Goal: Task Accomplishment & Management: Complete application form

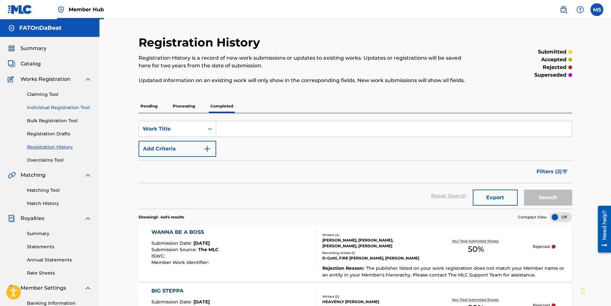
click at [55, 108] on link "Individual Registration Tool" at bounding box center [59, 107] width 65 height 7
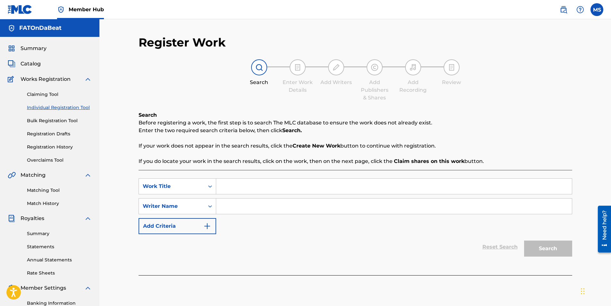
click at [243, 189] on input "Search Form" at bounding box center [394, 186] width 356 height 15
paste input "T3324650279"
type input "T3324650279"
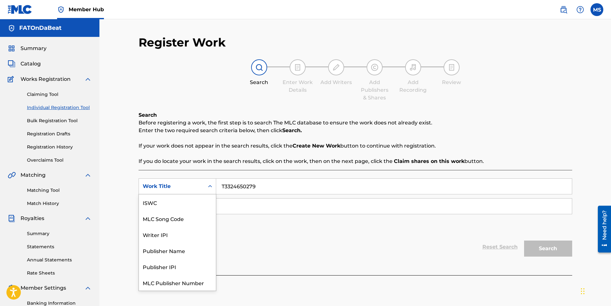
click at [209, 187] on icon "Search Form" at bounding box center [210, 186] width 6 height 6
click at [200, 207] on div "ISWC" at bounding box center [177, 202] width 77 height 16
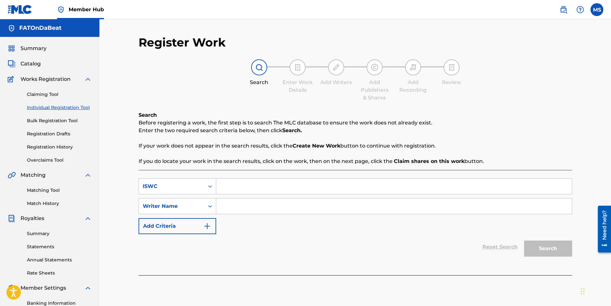
click at [230, 185] on input "Search Form" at bounding box center [394, 186] width 356 height 15
paste input "T3324650279"
type input "T3324650279"
click at [229, 201] on input "Search Form" at bounding box center [394, 206] width 356 height 15
type input "quiet money dot"
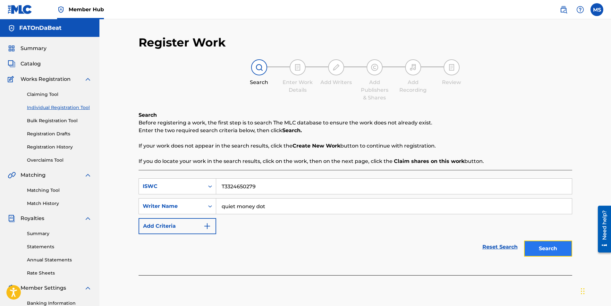
click at [532, 248] on button "Search" at bounding box center [548, 249] width 48 height 16
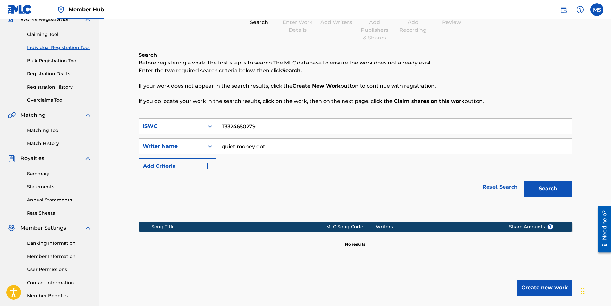
scroll to position [61, 0]
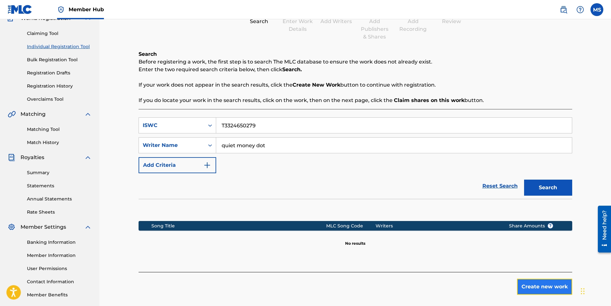
click at [547, 287] on button "Create new work" at bounding box center [544, 287] width 55 height 16
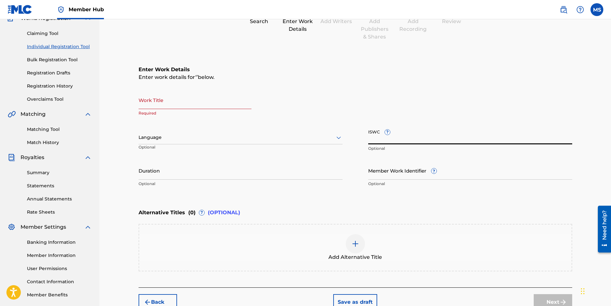
click at [427, 139] on input "ISWC ?" at bounding box center [470, 135] width 204 height 18
paste input "T3324650279"
type input "T3324650279"
click at [160, 105] on input "Work Title" at bounding box center [195, 100] width 113 height 18
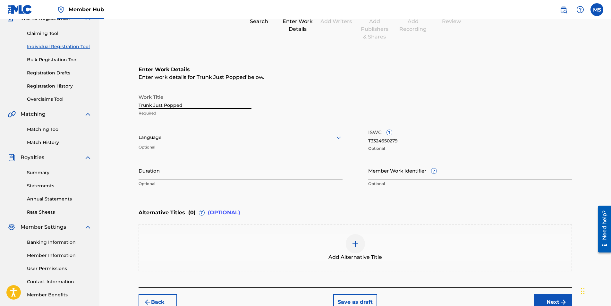
scroll to position [96, 0]
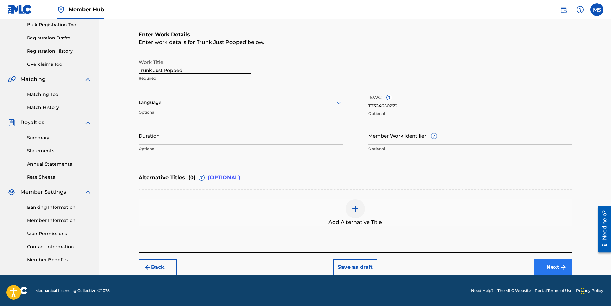
type input "Trunk Just Popped"
click at [544, 264] on button "Next" at bounding box center [553, 267] width 38 height 16
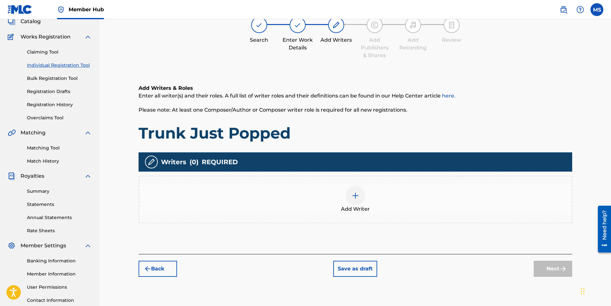
scroll to position [29, 0]
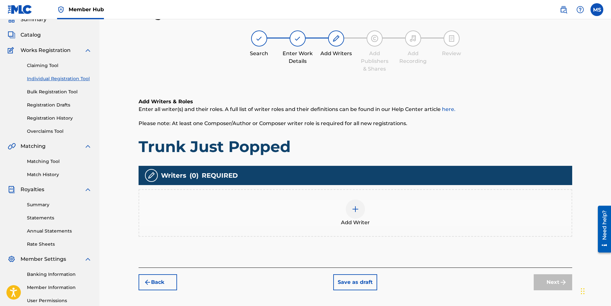
click at [379, 202] on div "Add Writer" at bounding box center [355, 213] width 432 height 27
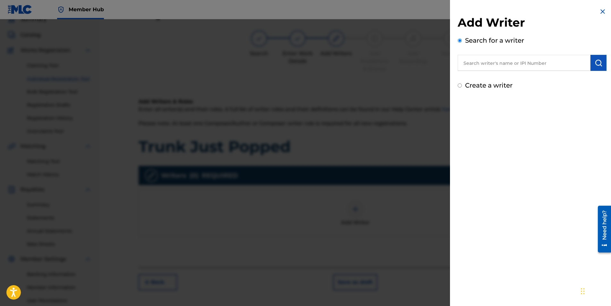
click at [508, 68] on input "text" at bounding box center [524, 63] width 133 height 16
click at [569, 60] on input "text" at bounding box center [524, 63] width 133 height 16
type input "quiet money dot"
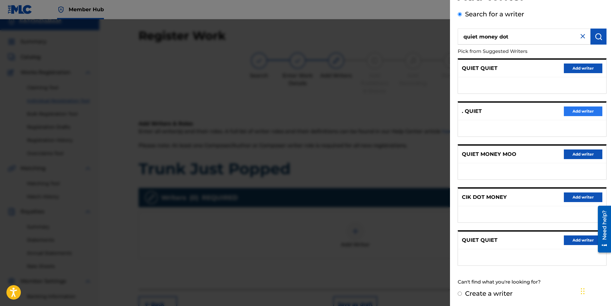
scroll to position [0, 0]
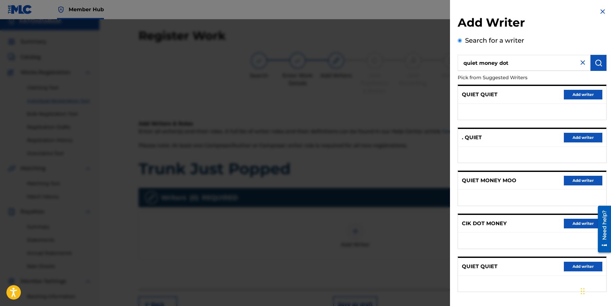
click at [582, 64] on img at bounding box center [583, 63] width 8 height 8
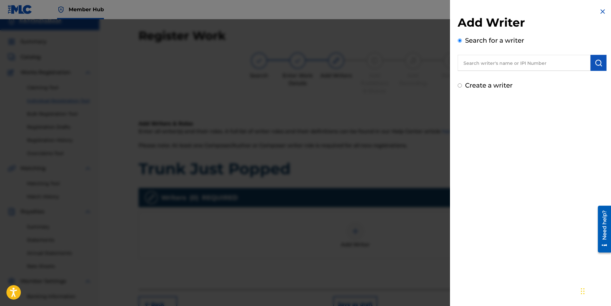
click at [566, 64] on input "text" at bounding box center [524, 63] width 133 height 16
click at [500, 64] on input "text" at bounding box center [524, 63] width 133 height 16
paste input "HALL [PERSON_NAME]"
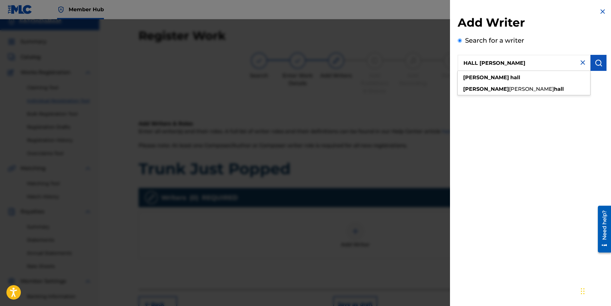
type input "HALL [PERSON_NAME]"
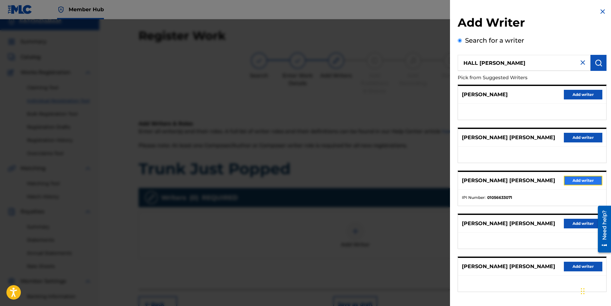
click at [579, 181] on button "Add writer" at bounding box center [583, 181] width 38 height 10
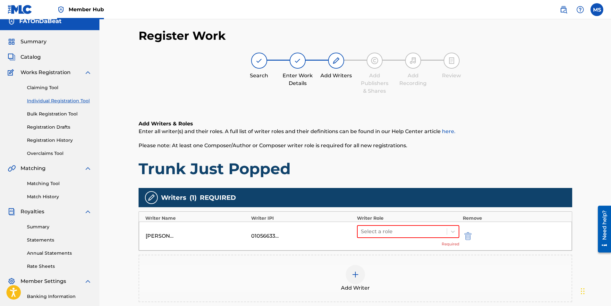
scroll to position [92, 0]
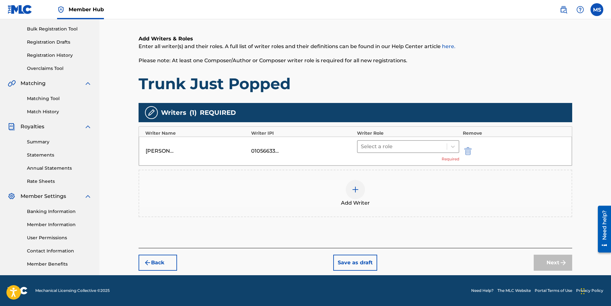
click at [393, 145] on div at bounding box center [402, 146] width 83 height 9
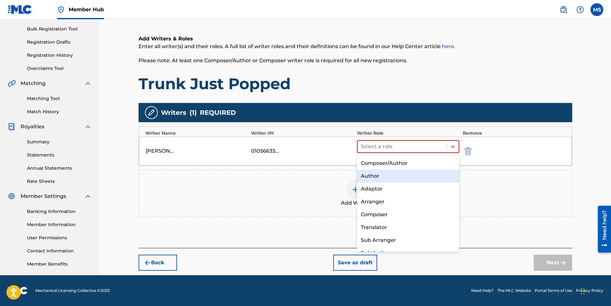
click at [385, 175] on div "Author" at bounding box center [408, 176] width 103 height 13
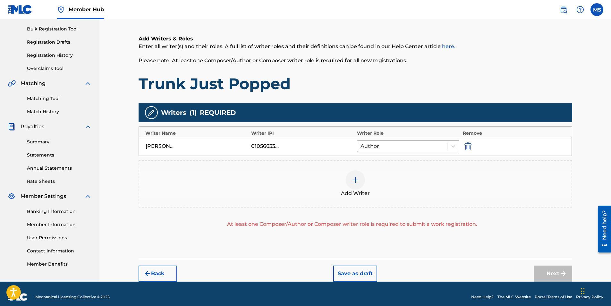
click at [369, 181] on div "Add Writer" at bounding box center [355, 183] width 432 height 27
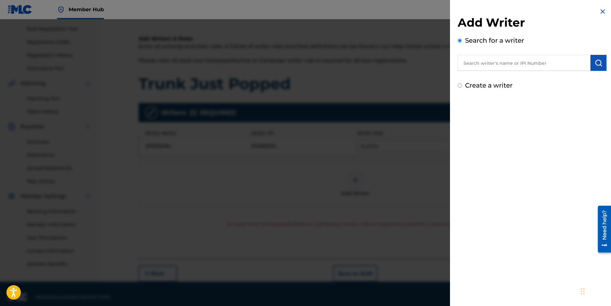
click at [545, 64] on input "text" at bounding box center [524, 63] width 133 height 16
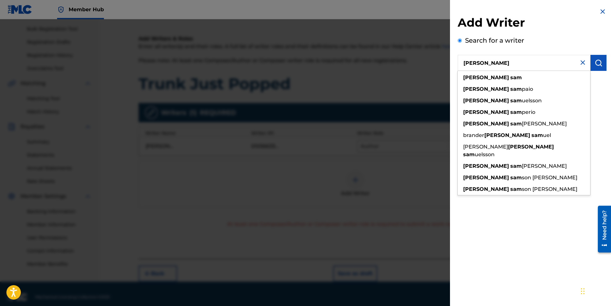
type input "[PERSON_NAME]"
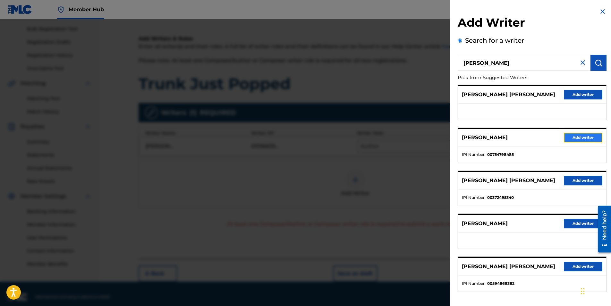
click at [570, 136] on button "Add writer" at bounding box center [583, 138] width 38 height 10
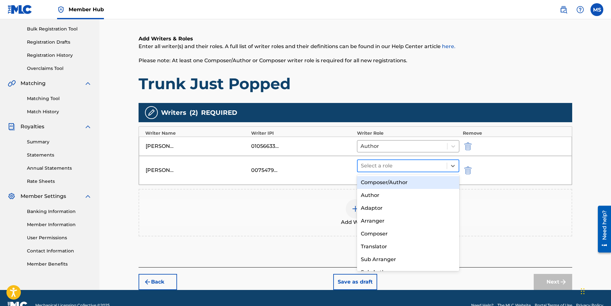
click at [427, 166] on div at bounding box center [402, 165] width 83 height 9
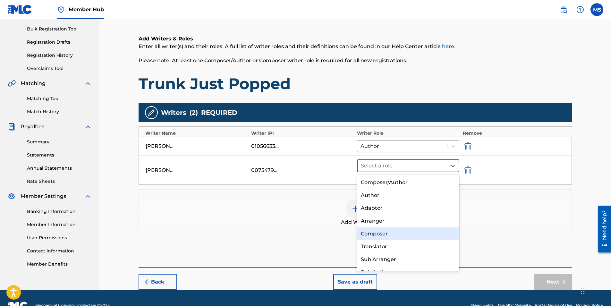
click at [397, 235] on div "Composer" at bounding box center [408, 233] width 103 height 13
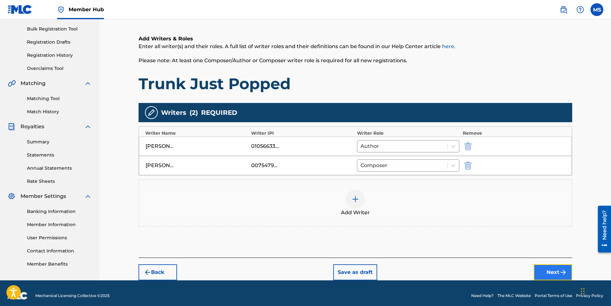
click at [537, 270] on button "Next" at bounding box center [553, 272] width 38 height 16
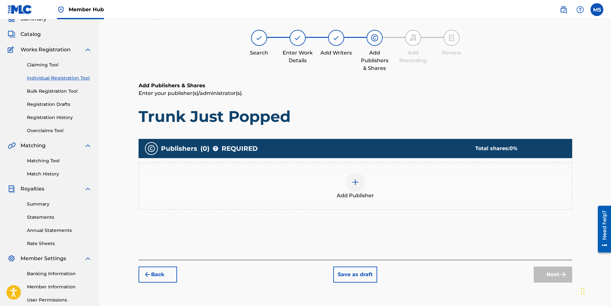
scroll to position [29, 0]
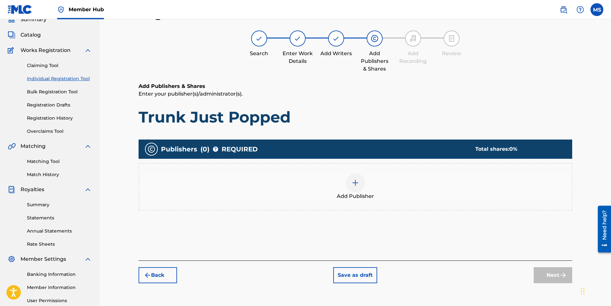
click at [362, 188] on div at bounding box center [355, 182] width 19 height 19
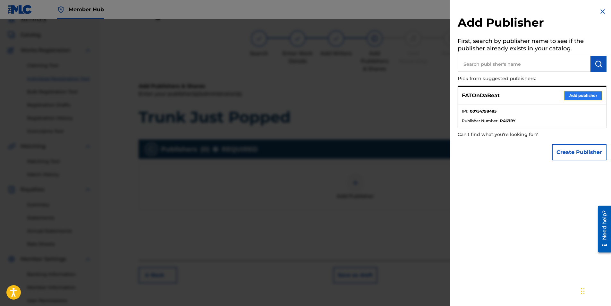
click at [579, 95] on button "Add publisher" at bounding box center [583, 96] width 38 height 10
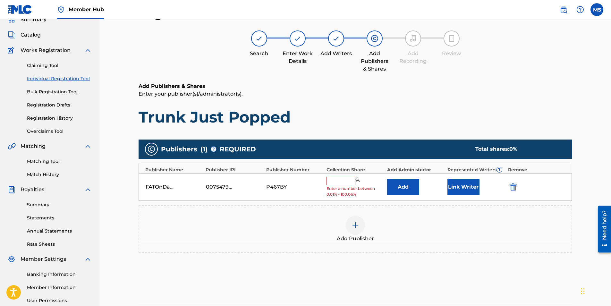
click at [346, 182] on input "text" at bounding box center [341, 181] width 29 height 8
type input "50"
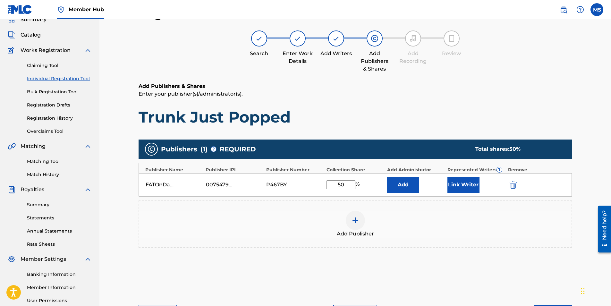
scroll to position [92, 0]
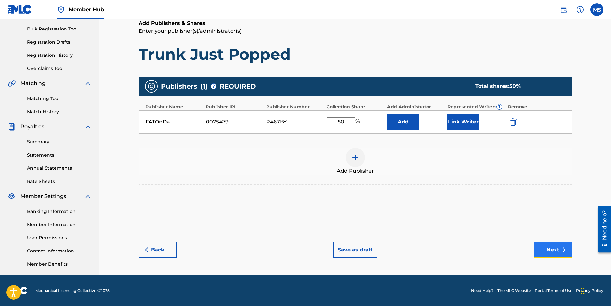
click at [544, 250] on button "Next" at bounding box center [553, 250] width 38 height 16
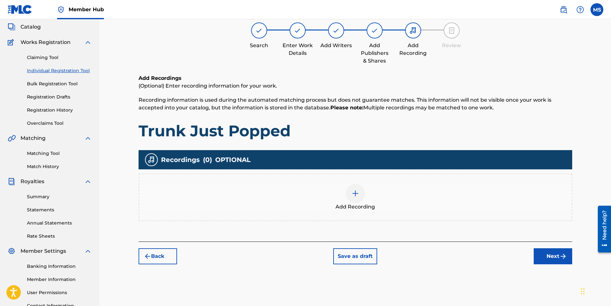
scroll to position [29, 0]
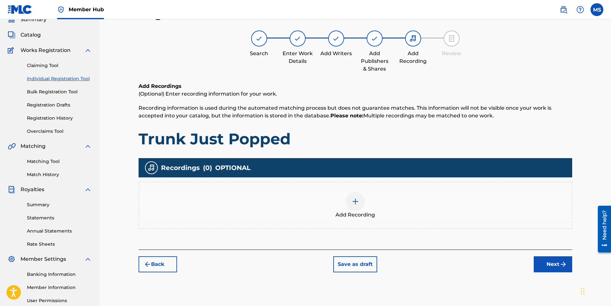
click at [342, 199] on div "Add Recording" at bounding box center [355, 205] width 432 height 27
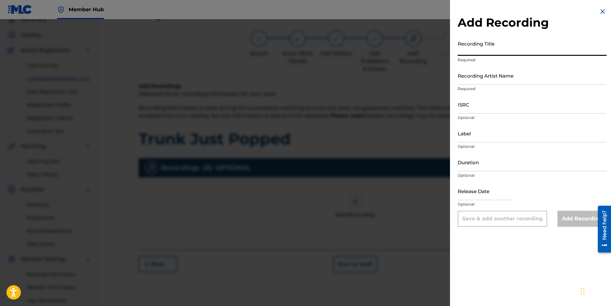
click at [492, 47] on input "Recording Title" at bounding box center [532, 47] width 149 height 18
type input "Trunk Just Popped"
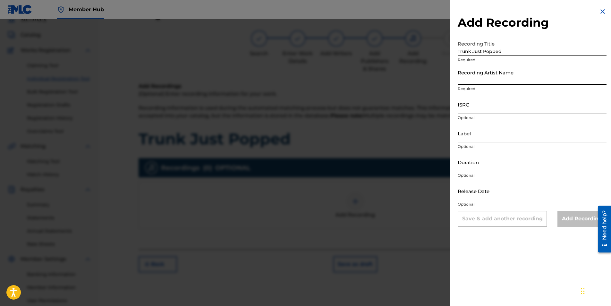
click at [482, 80] on input "Recording Artist Name" at bounding box center [532, 75] width 149 height 18
click at [494, 68] on input "Recording Artist Name" at bounding box center [532, 75] width 149 height 18
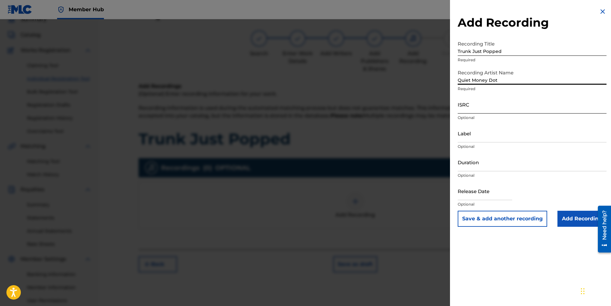
type input "Quiet Money Dot"
click at [471, 108] on input "ISRC" at bounding box center [532, 104] width 149 height 18
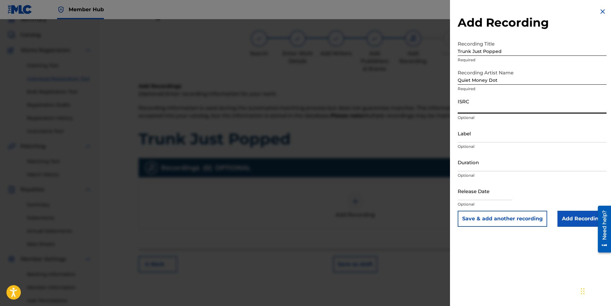
click at [471, 103] on input "ISRC" at bounding box center [532, 104] width 149 height 18
paste input "QZK6K2515524"
type input "QZK6K2515524"
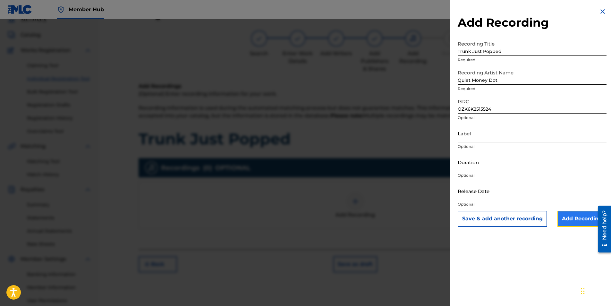
click at [565, 216] on input "Add Recording" at bounding box center [582, 219] width 49 height 16
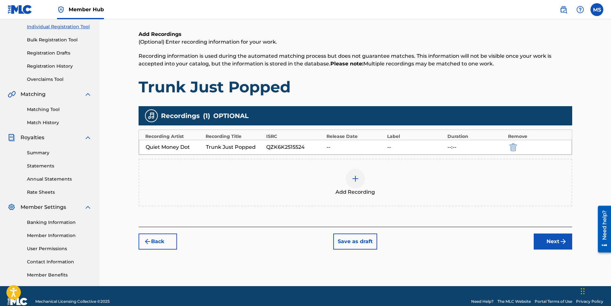
scroll to position [81, 0]
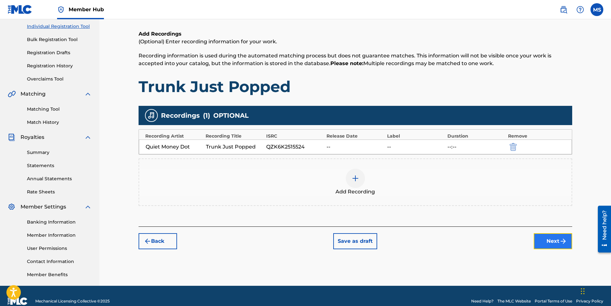
click at [549, 241] on button "Next" at bounding box center [553, 241] width 38 height 16
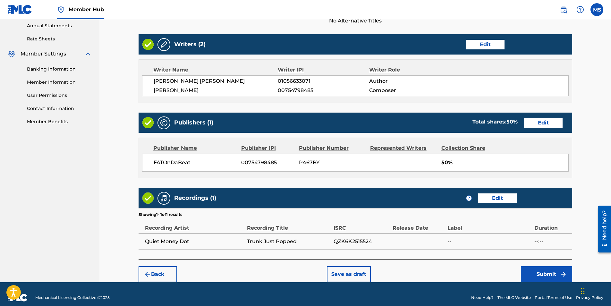
scroll to position [241, 0]
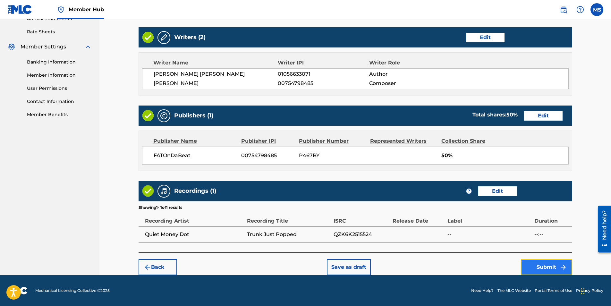
click at [541, 271] on button "Submit" at bounding box center [546, 267] width 51 height 16
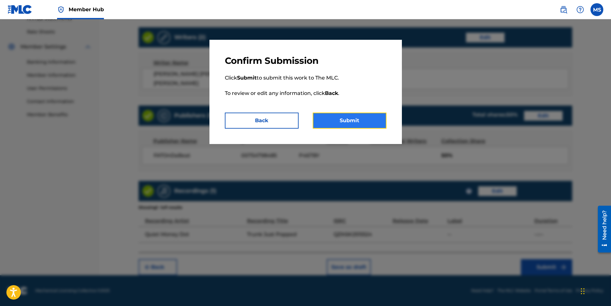
click at [354, 124] on button "Submit" at bounding box center [350, 121] width 74 height 16
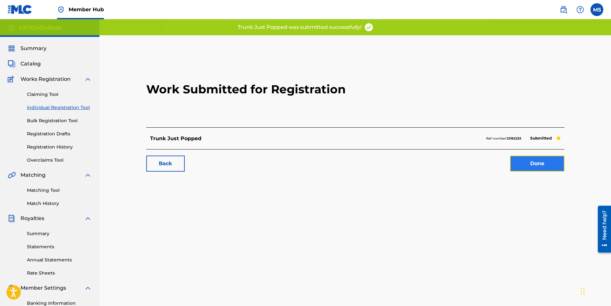
click at [531, 162] on link "Done" at bounding box center [537, 164] width 55 height 16
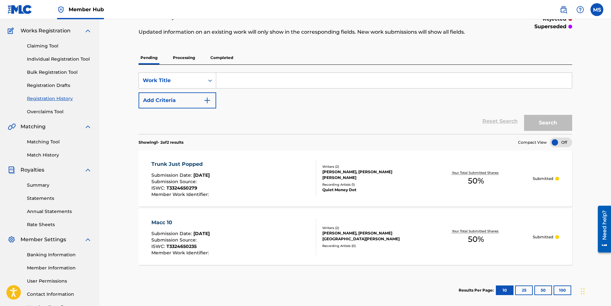
scroll to position [49, 0]
click at [546, 237] on p "Submitted" at bounding box center [543, 237] width 21 height 6
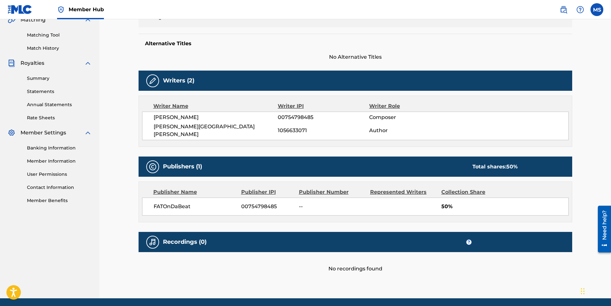
scroll to position [156, 0]
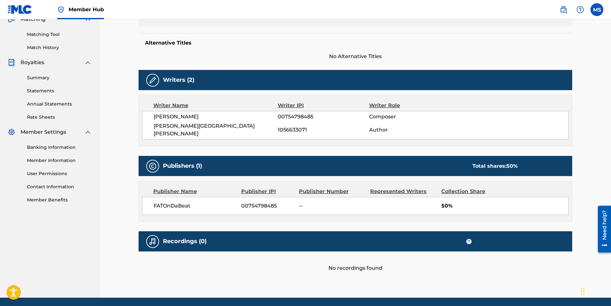
click at [425, 237] on div "Recordings (0) ?" at bounding box center [356, 241] width 434 height 20
click at [385, 257] on div "No recordings found" at bounding box center [356, 262] width 434 height 21
drag, startPoint x: 385, startPoint y: 257, endPoint x: 333, endPoint y: 242, distance: 53.9
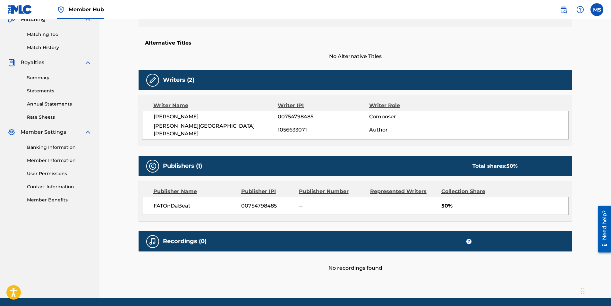
click at [333, 242] on div "Recordings (0) ?" at bounding box center [356, 241] width 434 height 20
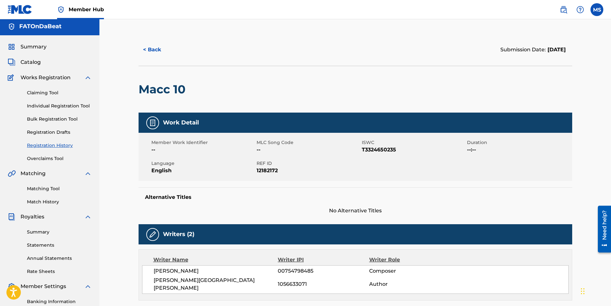
scroll to position [0, 0]
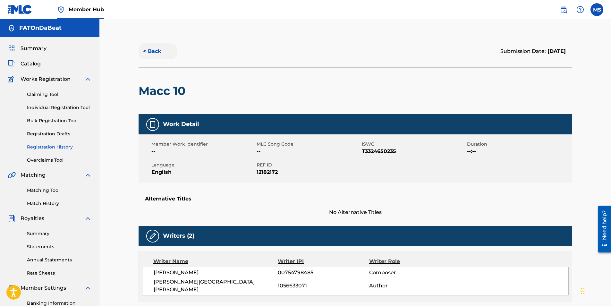
click at [155, 53] on button "< Back" at bounding box center [158, 51] width 38 height 16
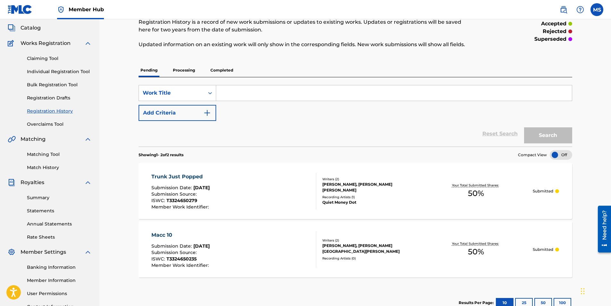
scroll to position [37, 0]
